Goal: Task Accomplishment & Management: Complete application form

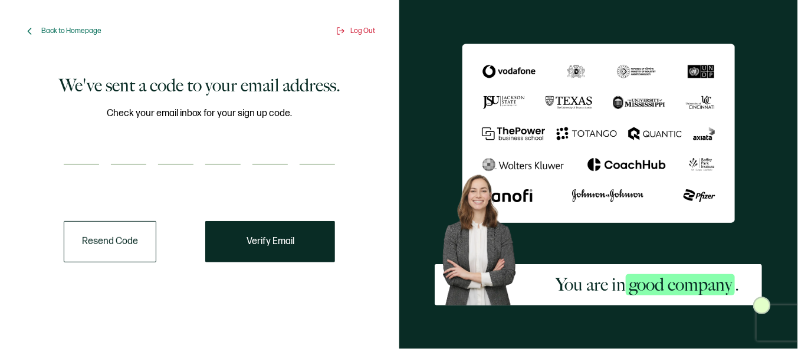
click at [178, 162] on input "number" at bounding box center [175, 153] width 35 height 24
type input "5"
type input "4"
type input "2"
type input "6"
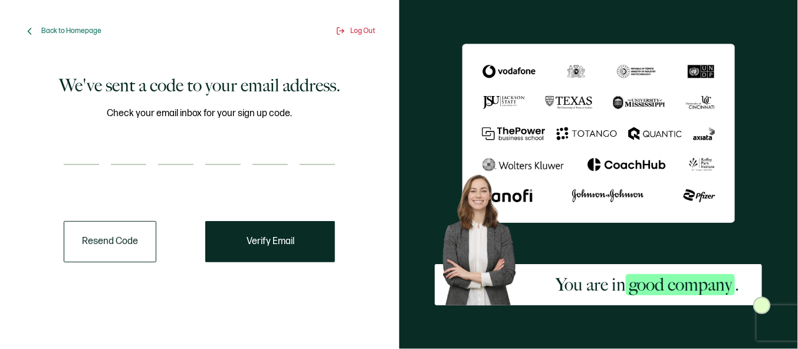
type input "5"
type input "4"
type input "2"
type input "6"
type input "9"
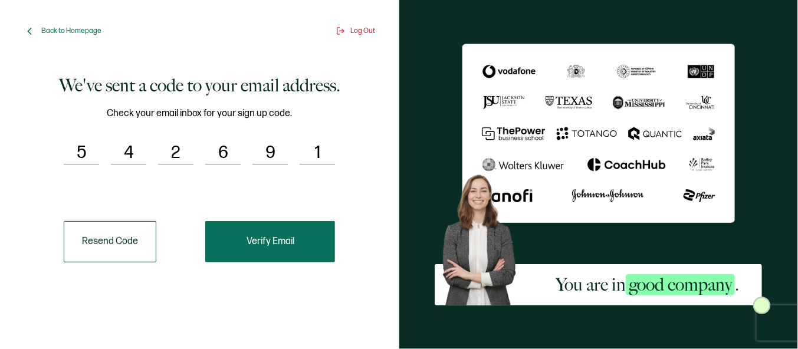
type input "1"
click at [242, 234] on button "Verify Email" at bounding box center [270, 241] width 130 height 41
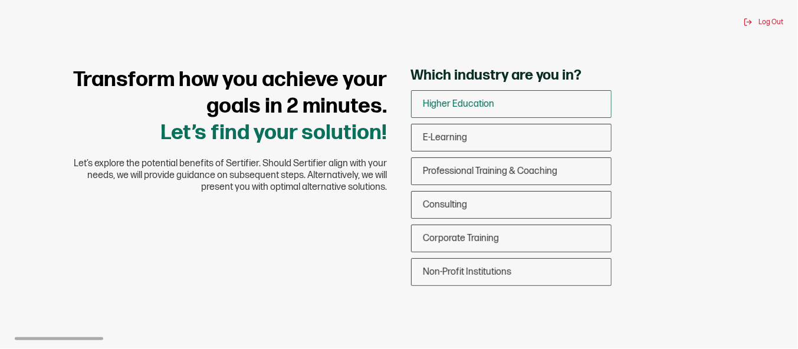
click at [460, 95] on div "Higher Education" at bounding box center [510, 104] width 199 height 28
click at [0, 0] on input "Higher Education" at bounding box center [0, 0] width 0 height 0
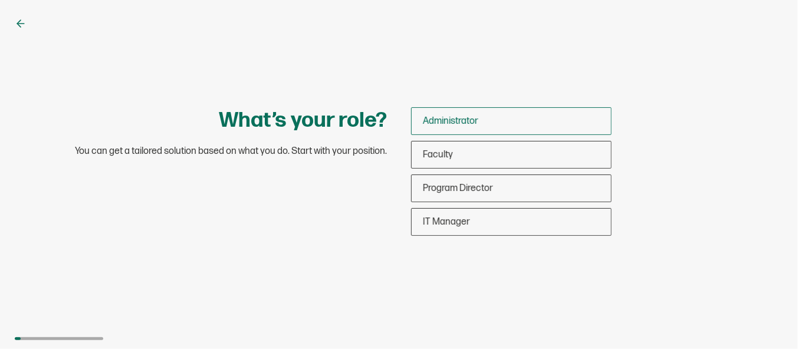
click at [442, 129] on div "Administrator" at bounding box center [510, 121] width 199 height 28
click at [0, 0] on input "Administrator" at bounding box center [0, 0] width 0 height 0
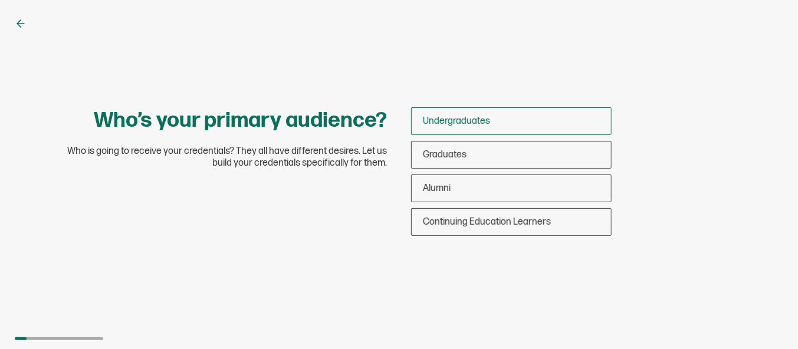
click at [467, 118] on span "Undergraduates" at bounding box center [456, 121] width 67 height 11
click at [0, 0] on input "Undergraduates" at bounding box center [0, 0] width 0 height 0
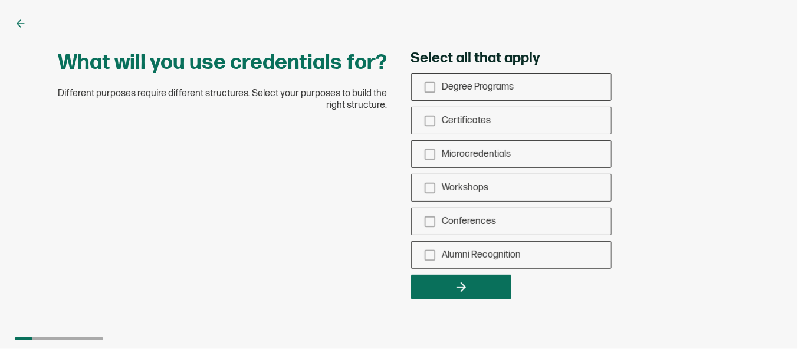
click at [458, 101] on div "Degree Programs Certificates Microcredentials Workshops Conferences Alumni Reco…" at bounding box center [511, 171] width 200 height 196
click at [447, 88] on span "Degree Programs" at bounding box center [478, 86] width 72 height 11
click at [0, 0] on input "Degree Programs" at bounding box center [0, 0] width 0 height 0
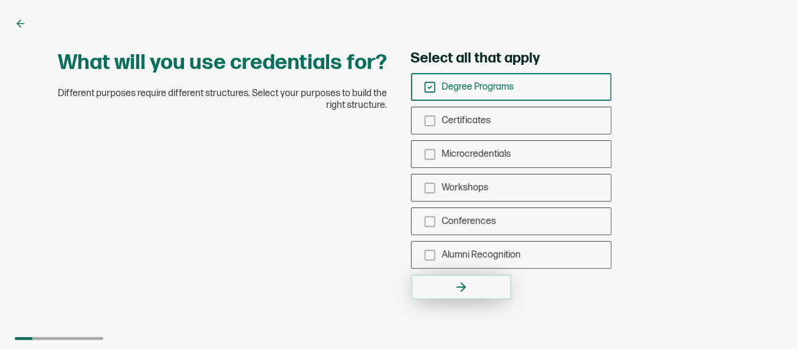
click at [456, 284] on icon "button" at bounding box center [461, 287] width 14 height 14
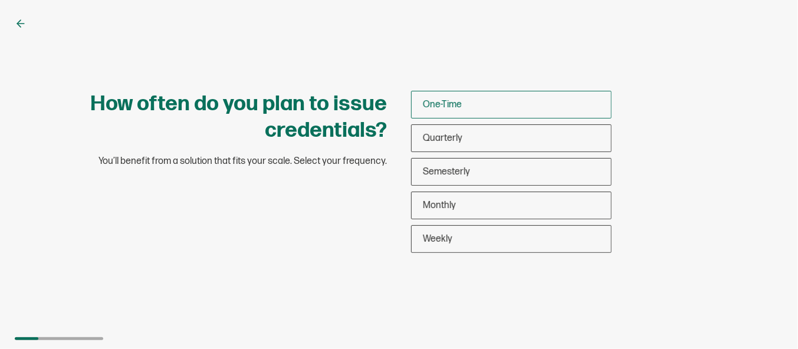
click at [448, 101] on span "One-Time" at bounding box center [442, 104] width 39 height 11
click at [0, 0] on input "One-Time" at bounding box center [0, 0] width 0 height 0
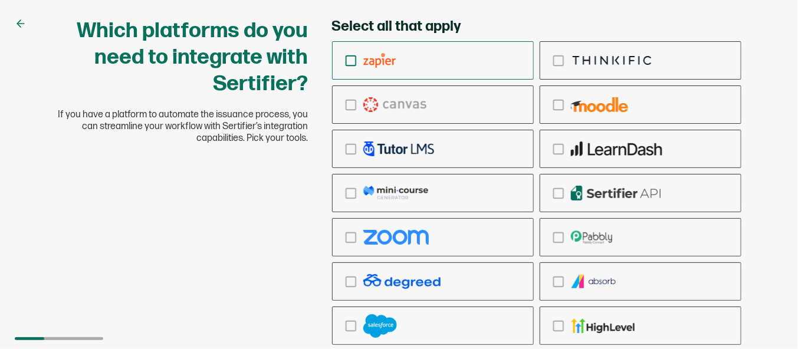
click at [433, 71] on div "checkbox-group" at bounding box center [432, 61] width 200 height 28
click at [0, 0] on input "checkbox-group" at bounding box center [0, 0] width 0 height 0
click at [460, 252] on label "checkbox-group" at bounding box center [433, 237] width 202 height 38
click at [0, 0] on input "checkbox-group" at bounding box center [0, 0] width 0 height 0
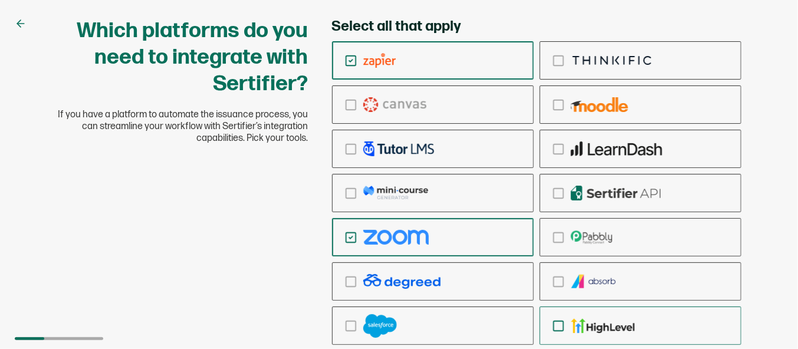
click at [644, 316] on div "checkbox-group" at bounding box center [640, 326] width 200 height 28
click at [0, 0] on input "checkbox-group" at bounding box center [0, 0] width 0 height 0
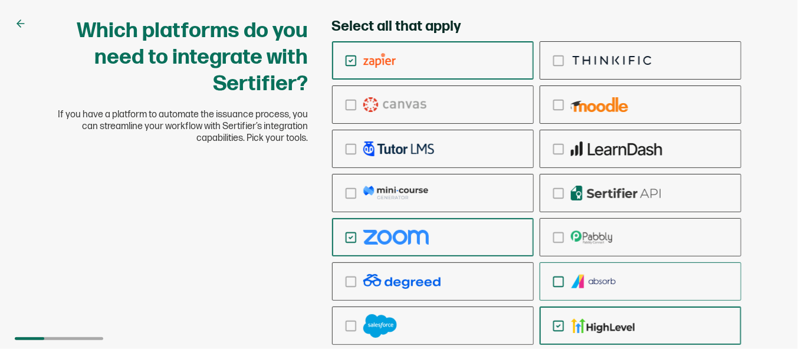
click at [608, 283] on img "checkbox-group" at bounding box center [594, 281] width 46 height 15
click at [0, 0] on input "checkbox-group" at bounding box center [0, 0] width 0 height 0
click at [596, 259] on div "checkbox-group" at bounding box center [536, 193] width 409 height 304
click at [424, 321] on div "checkbox-group" at bounding box center [432, 326] width 200 height 28
click at [0, 0] on input "checkbox-group" at bounding box center [0, 0] width 0 height 0
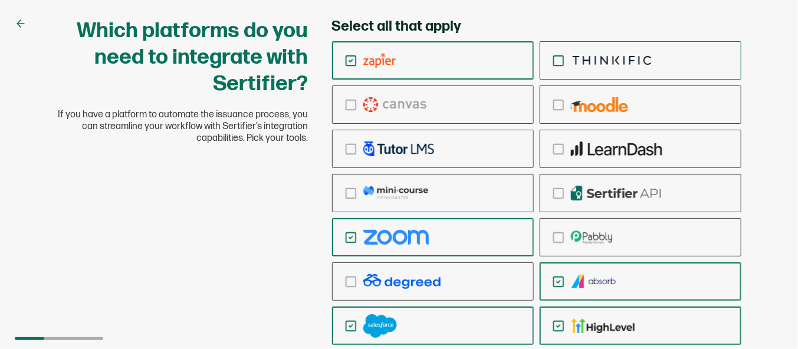
click at [587, 67] on img "checkbox-group" at bounding box center [612, 60] width 83 height 15
click at [0, 0] on input "checkbox-group" at bounding box center [0, 0] width 0 height 0
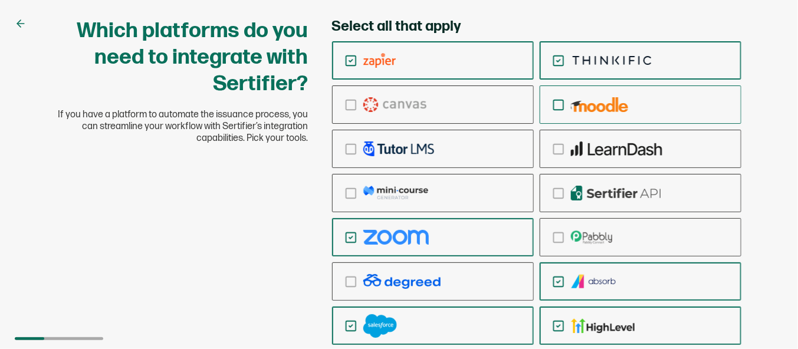
click at [575, 93] on div "checkbox-group" at bounding box center [640, 105] width 200 height 28
click at [0, 0] on input "checkbox-group" at bounding box center [0, 0] width 0 height 0
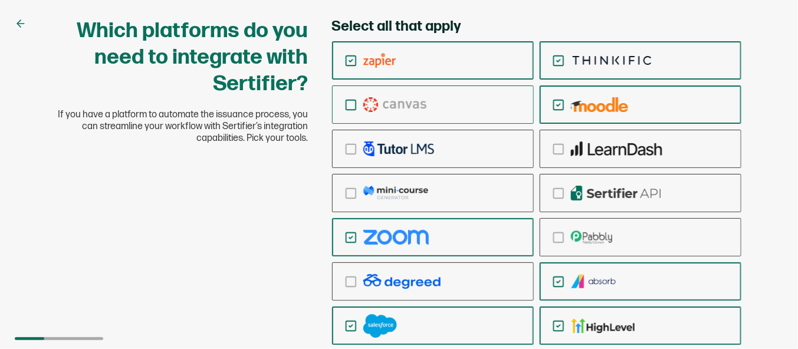
click at [495, 101] on div "checkbox-group" at bounding box center [432, 105] width 200 height 28
click at [0, 0] on input "checkbox-group" at bounding box center [0, 0] width 0 height 0
click at [492, 131] on label "checkbox-group" at bounding box center [433, 149] width 202 height 38
click at [0, 0] on input "checkbox-group" at bounding box center [0, 0] width 0 height 0
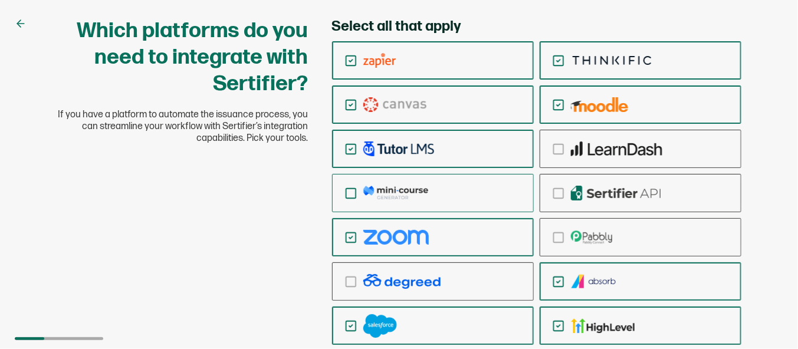
click at [485, 186] on div "checkbox-group" at bounding box center [432, 193] width 200 height 28
click at [0, 0] on input "checkbox-group" at bounding box center [0, 0] width 0 height 0
click at [586, 196] on img "checkbox-group" at bounding box center [616, 193] width 90 height 15
click at [0, 0] on input "checkbox-group" at bounding box center [0, 0] width 0 height 0
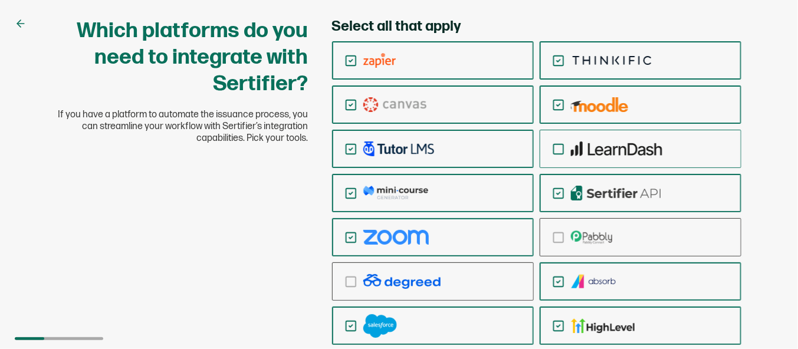
click at [587, 150] on img "checkbox-group" at bounding box center [616, 148] width 91 height 15
click at [0, 0] on input "checkbox-group" at bounding box center [0, 0] width 0 height 0
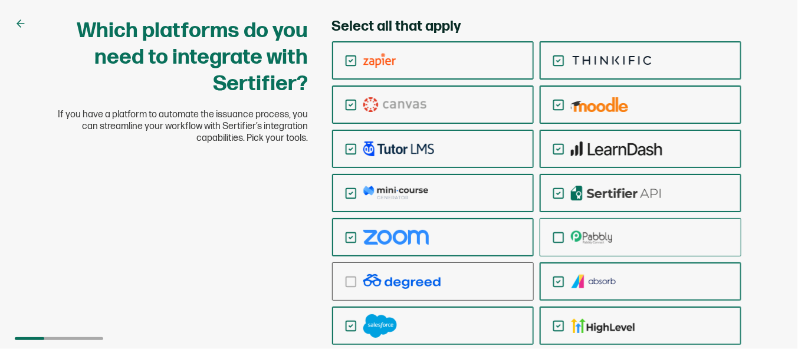
click at [580, 243] on img "checkbox-group" at bounding box center [592, 237] width 42 height 15
click at [0, 0] on input "checkbox-group" at bounding box center [0, 0] width 0 height 0
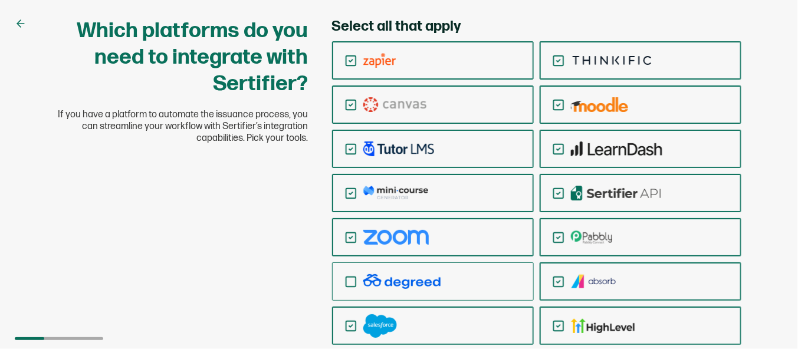
click at [407, 282] on img "checkbox-group" at bounding box center [401, 281] width 77 height 15
click at [0, 0] on input "checkbox-group" at bounding box center [0, 0] width 0 height 0
click at [15, 23] on icon at bounding box center [21, 24] width 12 height 12
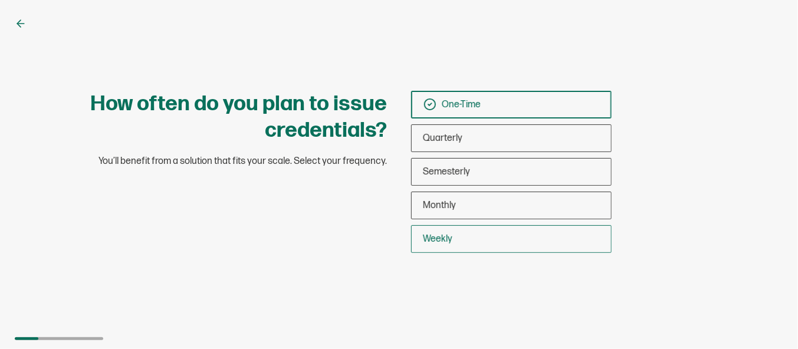
click at [506, 232] on div "Weekly" at bounding box center [510, 239] width 199 height 28
click at [0, 0] on input "Weekly" at bounding box center [0, 0] width 0 height 0
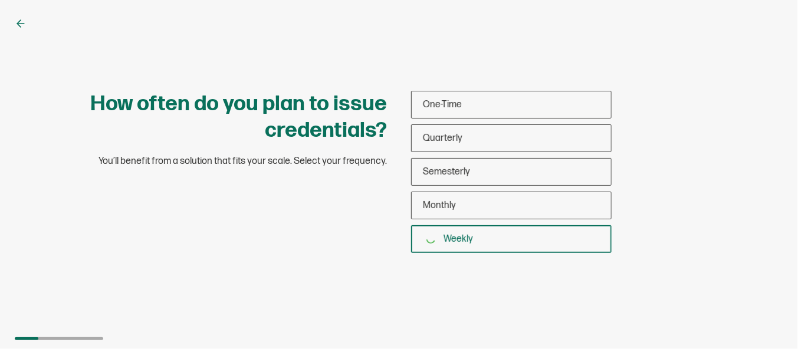
click at [525, 235] on div "Weekly" at bounding box center [510, 239] width 199 height 28
click at [0, 0] on input "Weekly" at bounding box center [0, 0] width 0 height 0
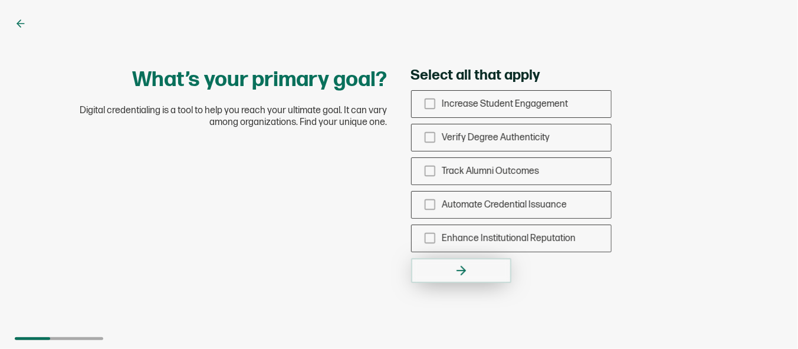
click at [486, 271] on button "button" at bounding box center [461, 270] width 100 height 25
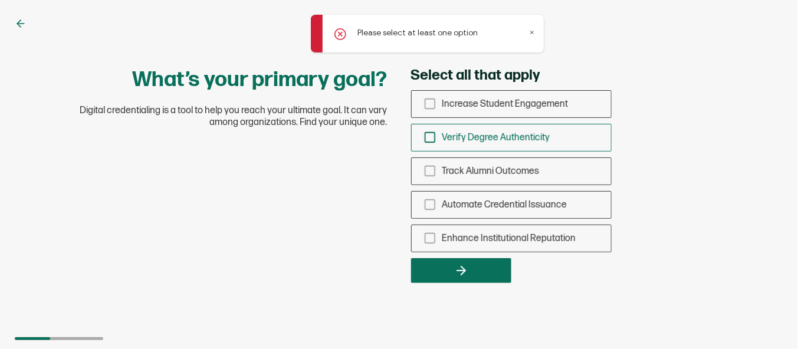
click at [460, 150] on div "Verify Degree Authenticity" at bounding box center [510, 138] width 199 height 28
click at [0, 0] on input "Verify Degree Authenticity" at bounding box center [0, 0] width 0 height 0
drag, startPoint x: 485, startPoint y: 243, endPoint x: 485, endPoint y: 252, distance: 8.8
click at [485, 245] on div "Enhance Institutional Reputation" at bounding box center [510, 239] width 199 height 28
click at [0, 0] on input "Enhance Institutional Reputation" at bounding box center [0, 0] width 0 height 0
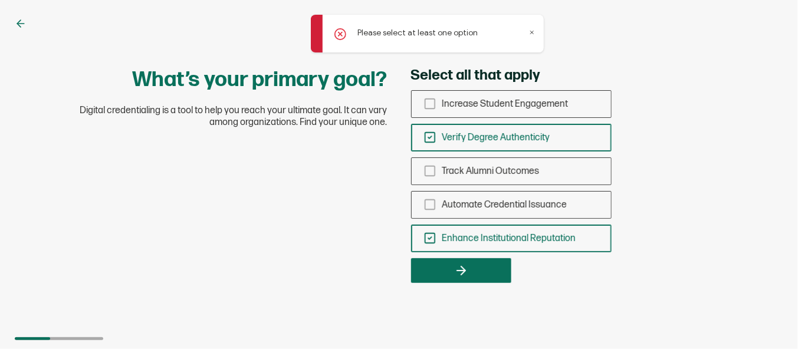
click at [485, 252] on div "Select all that apply Increase Student Engagement Verify Degree Authenticity Tr…" at bounding box center [576, 175] width 330 height 216
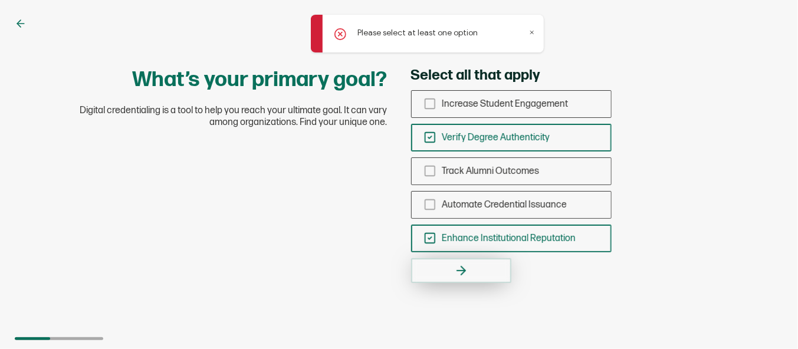
click at [486, 260] on button "button" at bounding box center [461, 270] width 100 height 25
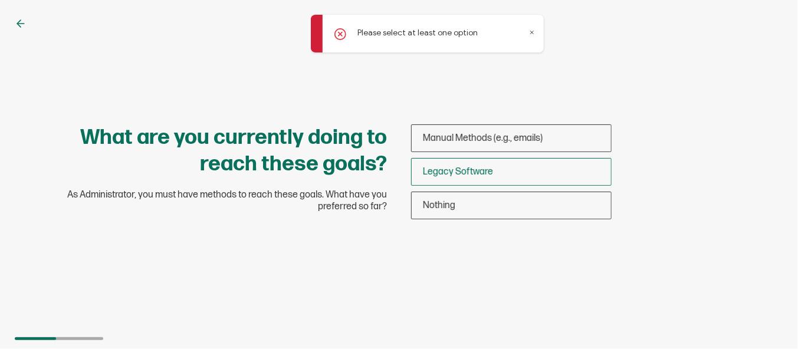
click at [466, 173] on span "Legacy Software" at bounding box center [458, 171] width 70 height 11
click at [0, 0] on input "Legacy Software" at bounding box center [0, 0] width 0 height 0
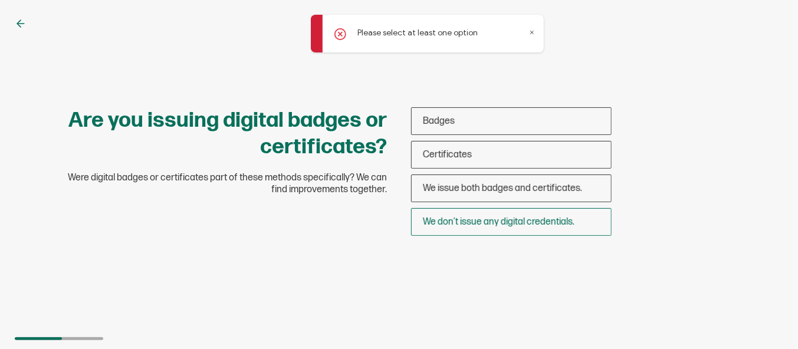
click at [483, 225] on span "We don’t issue any digital credentials." at bounding box center [498, 221] width 151 height 11
click at [0, 0] on input "We don’t issue any digital credentials." at bounding box center [0, 0] width 0 height 0
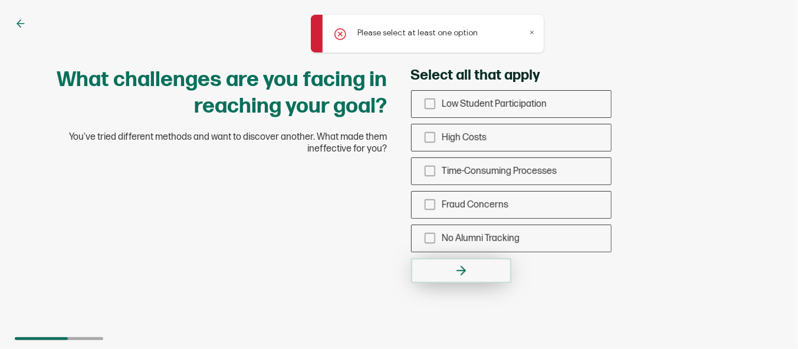
click at [477, 261] on button "button" at bounding box center [461, 270] width 100 height 25
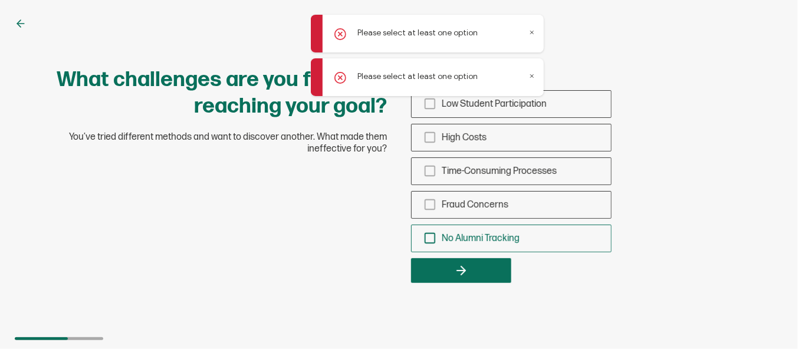
click at [472, 235] on span "No Alumni Tracking" at bounding box center [481, 238] width 78 height 11
click at [0, 0] on input "No Alumni Tracking" at bounding box center [0, 0] width 0 height 0
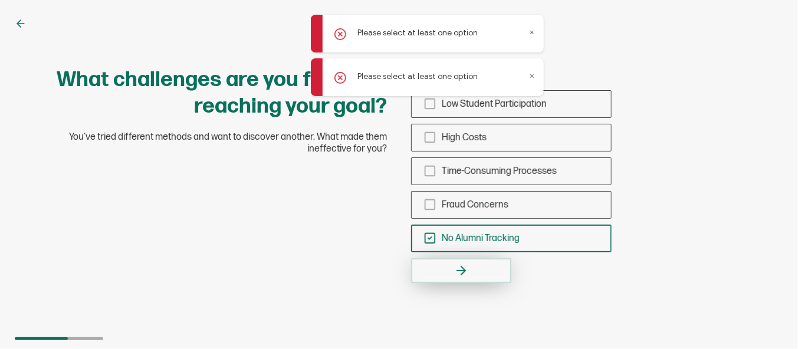
click at [468, 276] on button "button" at bounding box center [461, 270] width 100 height 25
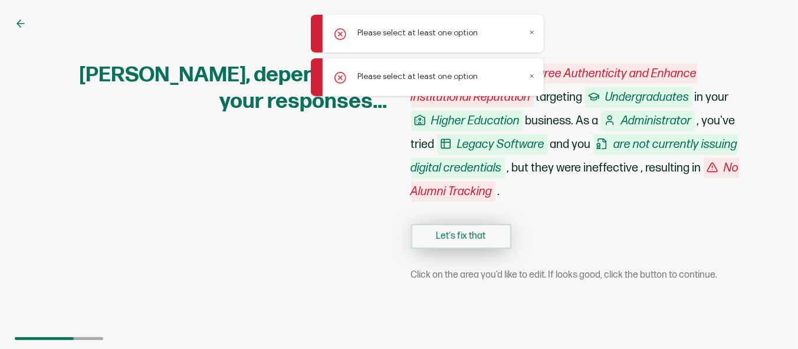
click at [466, 248] on button "Let's fix that" at bounding box center [461, 236] width 100 height 25
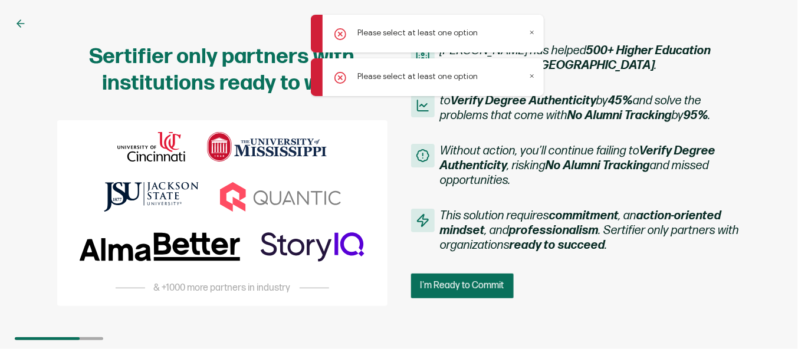
click at [458, 298] on div "Sertifier has helped 500+ Higher Education organizations , like University of C…" at bounding box center [576, 174] width 330 height 261
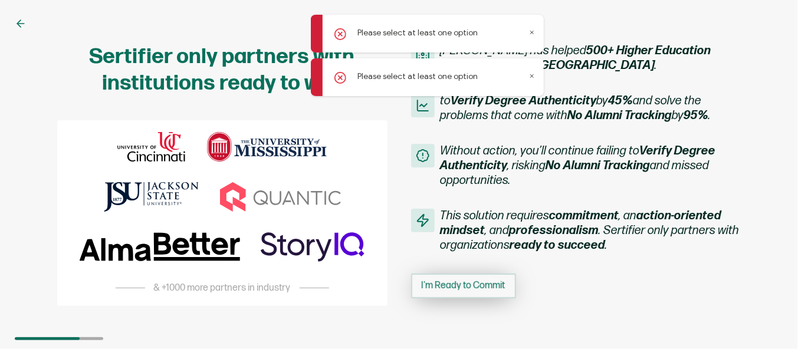
click at [463, 288] on span "I'm Ready to Commit" at bounding box center [463, 285] width 84 height 9
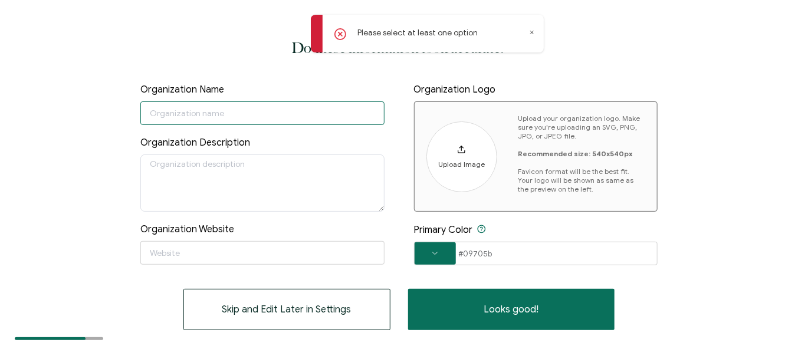
click at [232, 117] on input "text" at bounding box center [262, 113] width 244 height 24
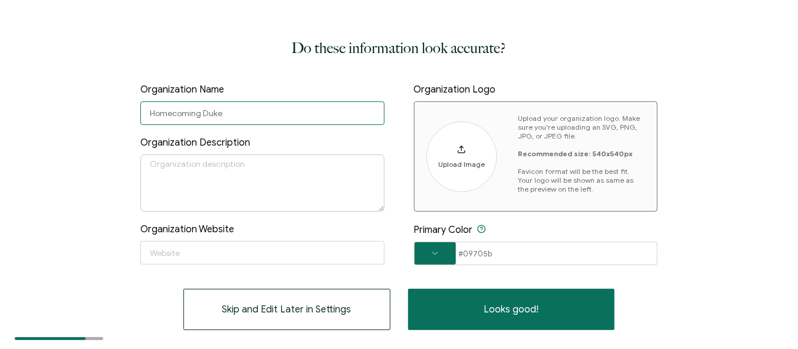
type input "Homecoming Duke"
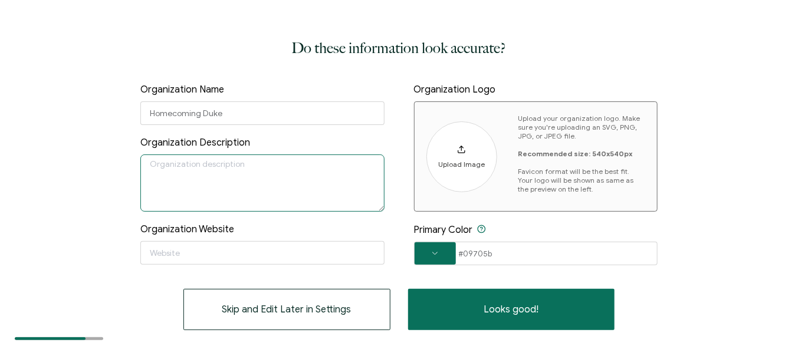
click at [213, 160] on textarea at bounding box center [262, 182] width 244 height 57
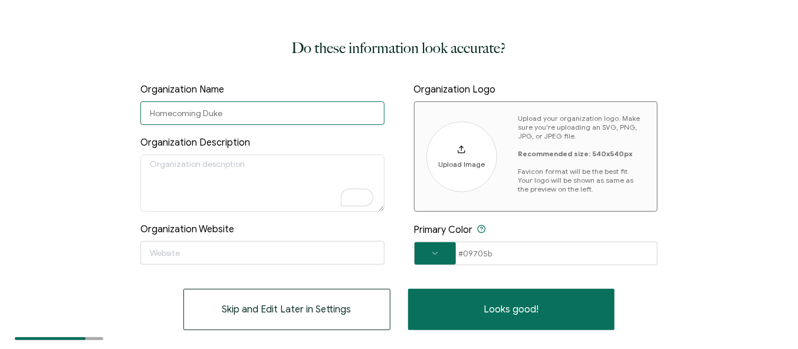
drag, startPoint x: 242, startPoint y: 108, endPoint x: 28, endPoint y: 109, distance: 213.4
click at [28, 109] on div "Do these information look accurate? Organization Name Homecoming Duke Organizat…" at bounding box center [399, 174] width 798 height 349
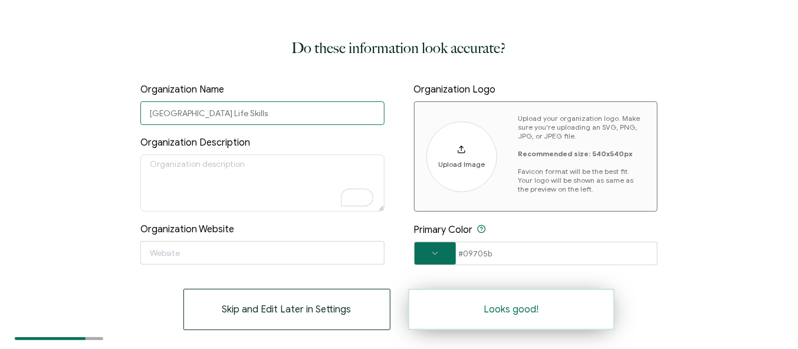
type input "Harlingen High School Life Skills"
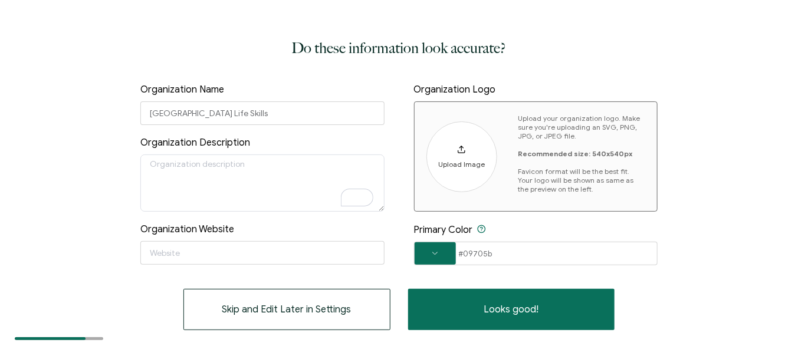
click at [490, 325] on button "Looks good!" at bounding box center [511, 309] width 207 height 41
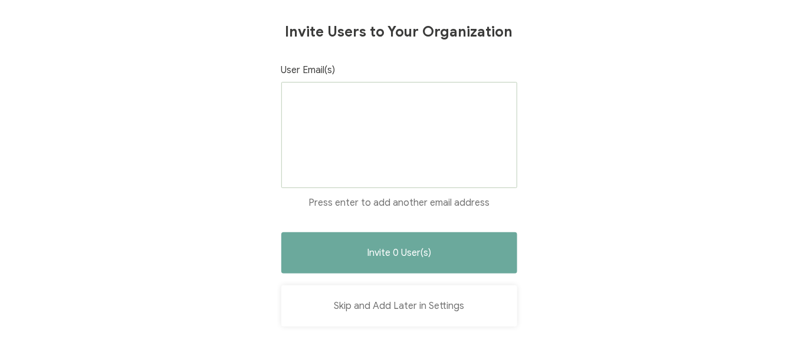
click at [398, 300] on button "Skip and Add Later in Settings" at bounding box center [399, 305] width 236 height 41
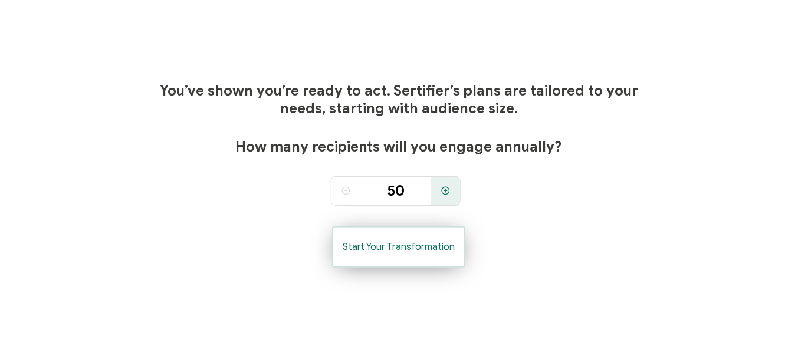
click at [398, 249] on span "Start Your Transformation" at bounding box center [398, 246] width 112 height 9
